Goal: Learn about a topic

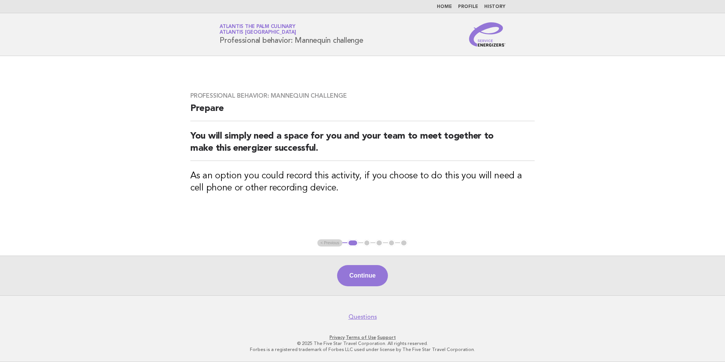
click at [447, 8] on link "Home" at bounding box center [444, 7] width 15 height 5
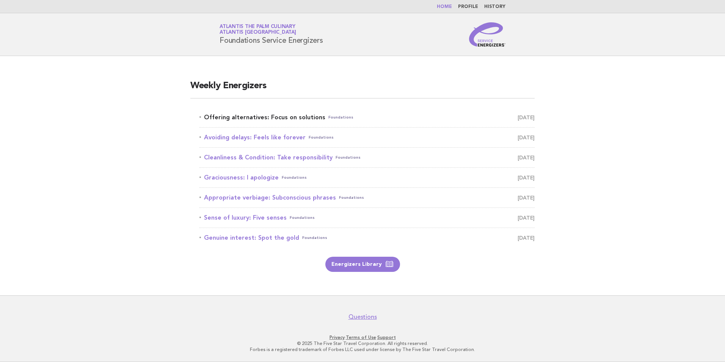
click at [227, 120] on link "Offering alternatives: Focus on solutions Foundations September 6" at bounding box center [366, 117] width 335 height 11
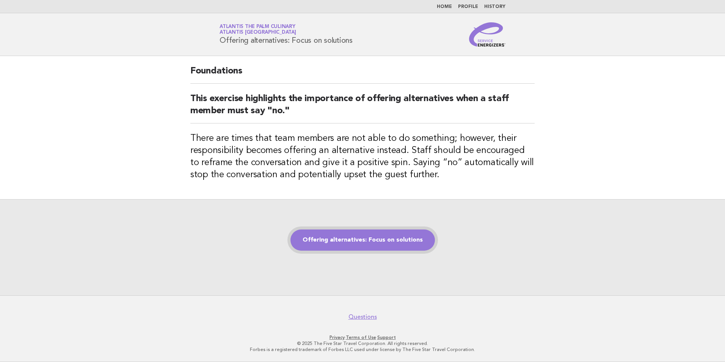
click at [366, 244] on link "Offering alternatives: Focus on solutions" at bounding box center [362, 240] width 144 height 21
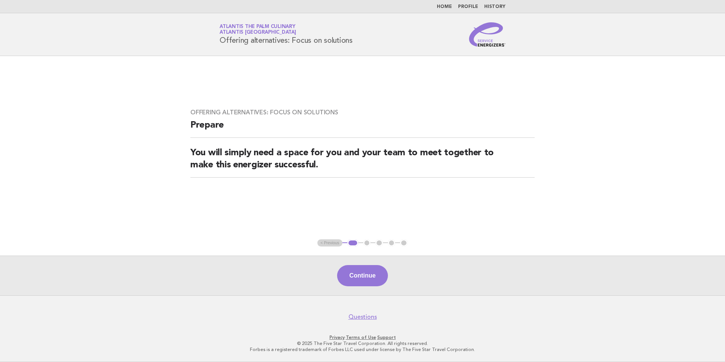
click at [370, 264] on div "Continue" at bounding box center [362, 276] width 725 height 40
click at [352, 277] on button "Continue" at bounding box center [362, 275] width 50 height 21
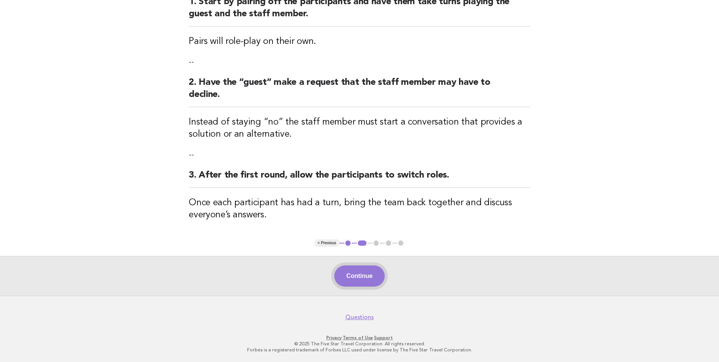
click at [361, 273] on button "Continue" at bounding box center [359, 276] width 50 height 21
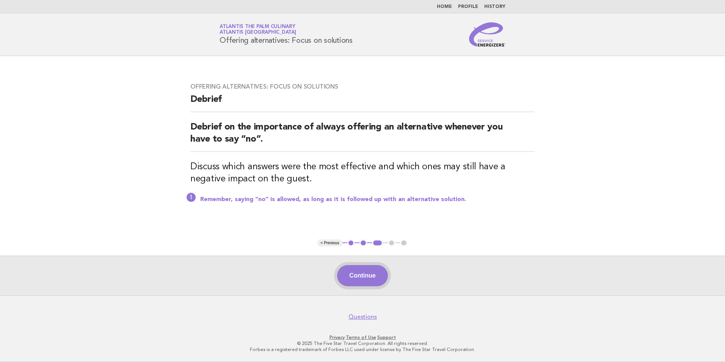
click at [364, 275] on button "Continue" at bounding box center [362, 275] width 50 height 21
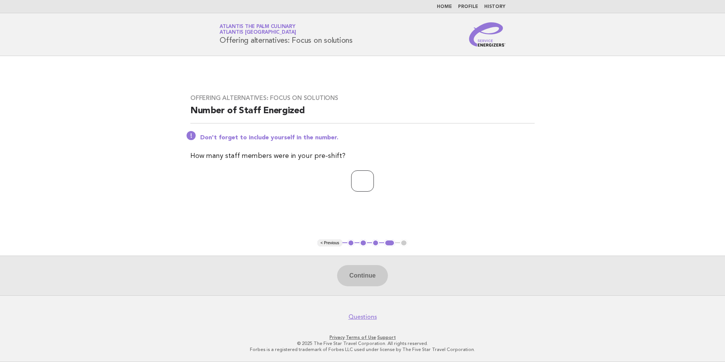
click at [357, 184] on input "number" at bounding box center [362, 181] width 23 height 21
type input "**"
click at [359, 269] on button "Continue" at bounding box center [362, 275] width 50 height 21
